Goal: Obtain resource: Download file/media

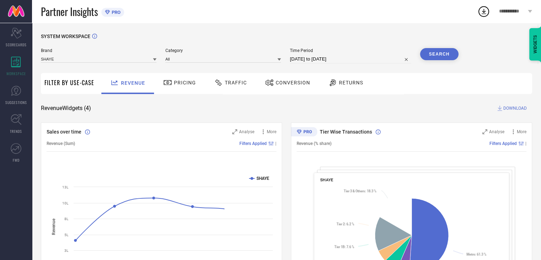
click at [296, 87] on div "Conversion" at bounding box center [287, 83] width 49 height 12
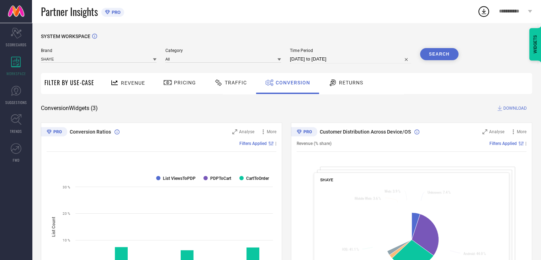
click at [372, 60] on input "[DATE] to [DATE]" at bounding box center [350, 59] width 121 height 9
select select "7"
select select "2025"
select select "8"
select select "2025"
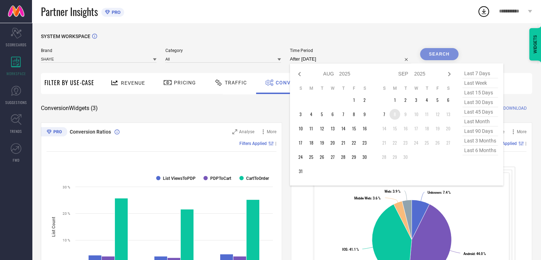
click at [394, 115] on td "8" at bounding box center [395, 114] width 11 height 11
type input "[DATE] to [DATE]"
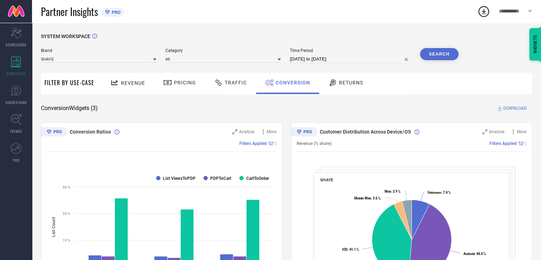
click at [432, 52] on button "Search" at bounding box center [439, 54] width 38 height 12
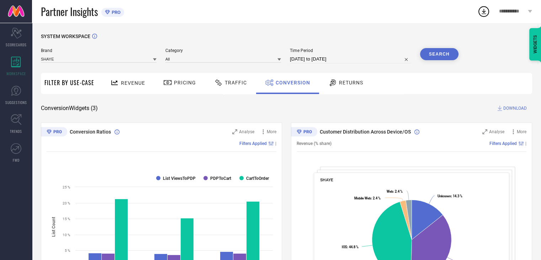
click at [509, 106] on span "DOWNLOAD" at bounding box center [515, 108] width 23 height 7
